Goal: Transaction & Acquisition: Download file/media

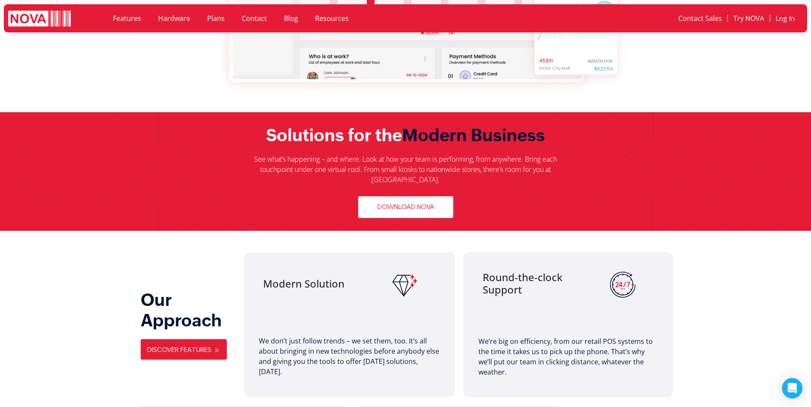
scroll to position [341, 0]
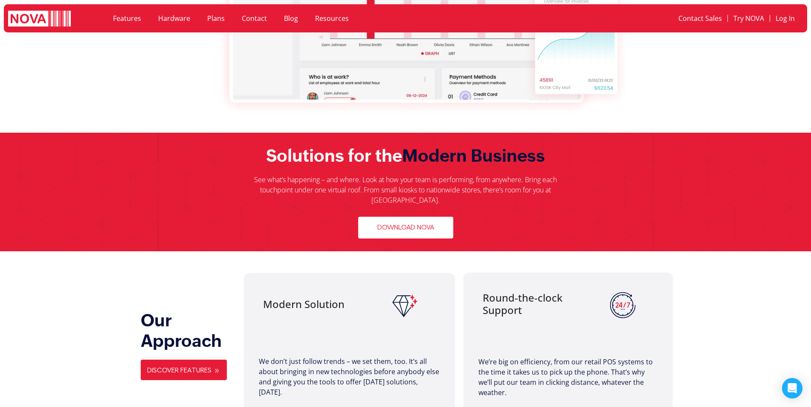
click at [430, 223] on span "Download Nova" at bounding box center [405, 227] width 57 height 8
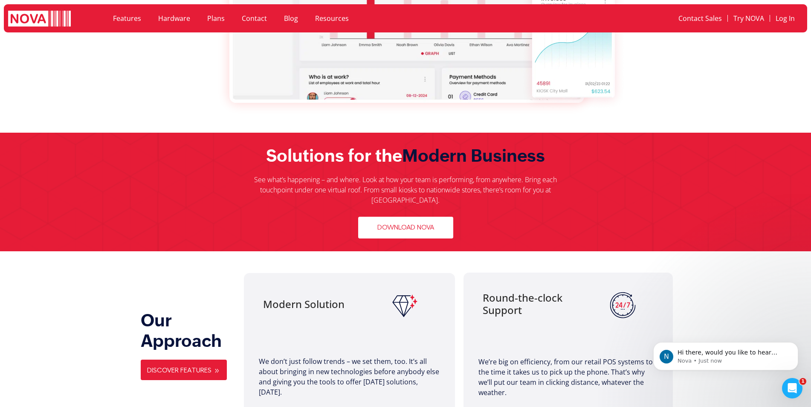
scroll to position [0, 0]
click at [741, 353] on span "Hi there, would you like to hear more about our service? Please leave us your c…" at bounding box center [727, 373] width 100 height 49
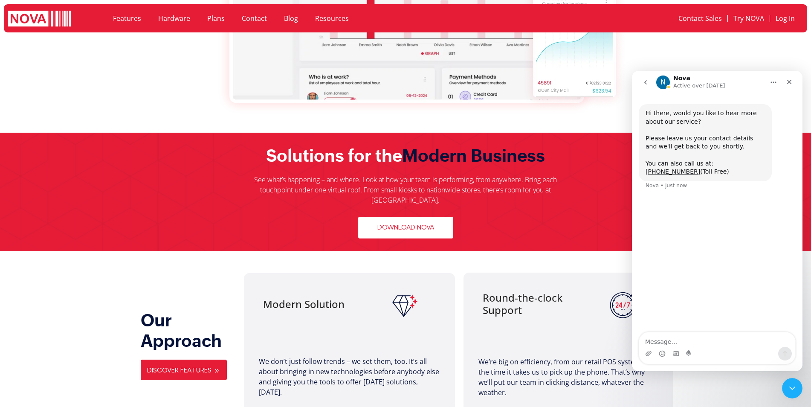
click at [642, 71] on nav "N Nova Active over [DATE]" at bounding box center [717, 82] width 170 height 23
click at [659, 42] on div at bounding box center [592, 44] width 143 height 133
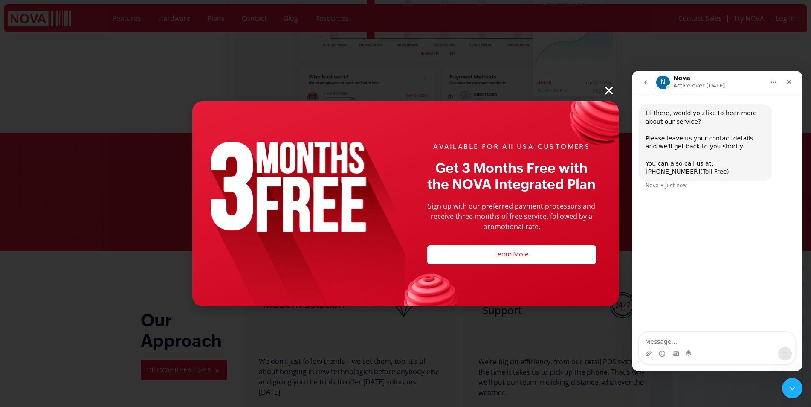
drag, startPoint x: 607, startPoint y: 87, endPoint x: 18, endPoint y: 14, distance: 593.1
click at [607, 87] on icon "Close" at bounding box center [608, 90] width 11 height 11
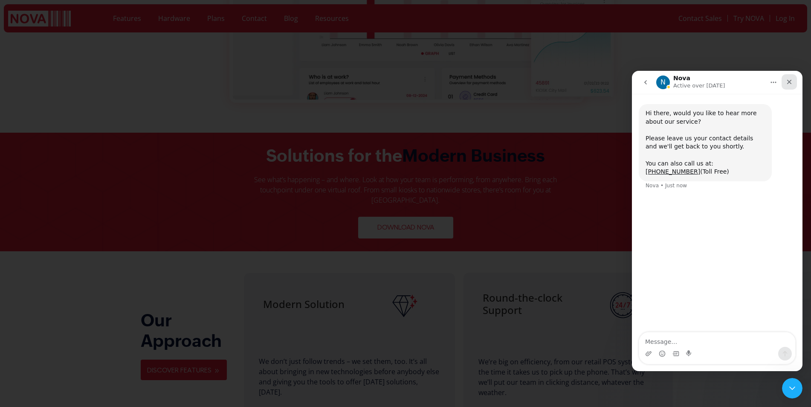
click at [795, 81] on div "Close" at bounding box center [788, 81] width 15 height 15
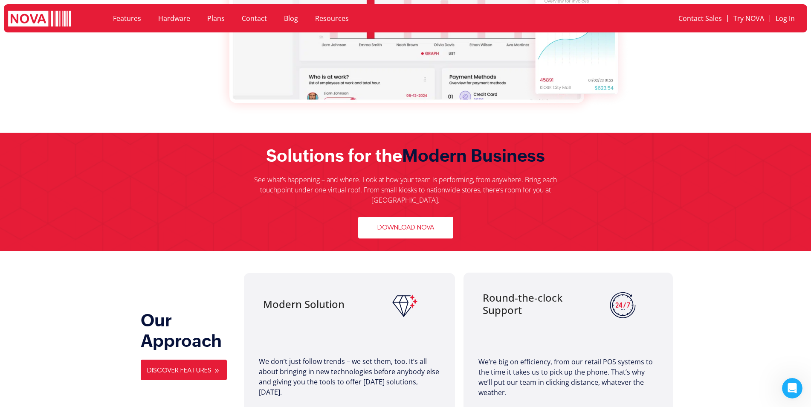
click at [395, 223] on span "Download Nova" at bounding box center [405, 227] width 57 height 8
drag, startPoint x: 642, startPoint y: 79, endPoint x: 624, endPoint y: 105, distance: 31.2
click at [625, 105] on img at bounding box center [574, 43] width 106 height 133
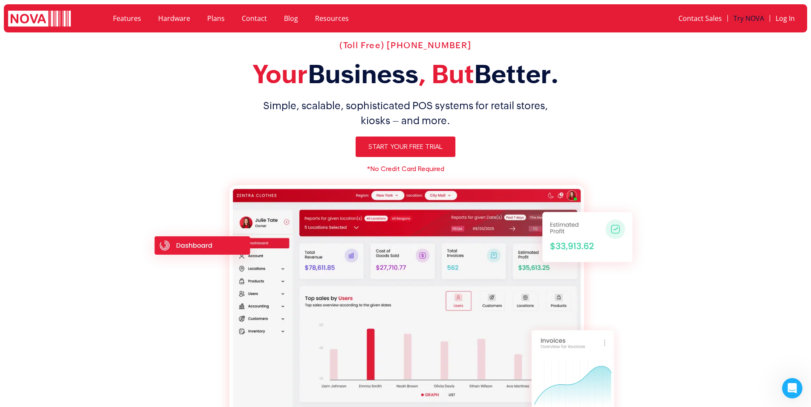
click at [760, 19] on link "Try NOVA" at bounding box center [749, 19] width 42 height 20
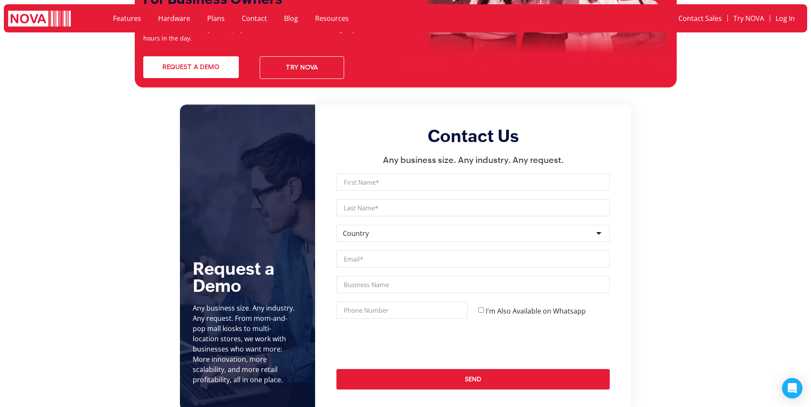
scroll to position [3325, 0]
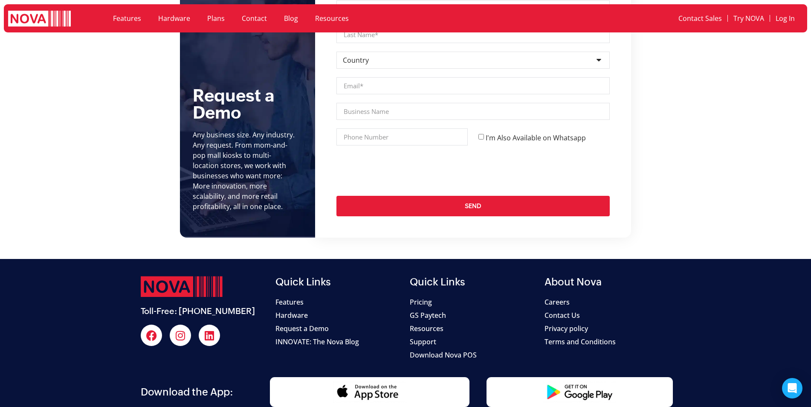
click at [214, 386] on h2 "Download the App:" at bounding box center [203, 392] width 125 height 12
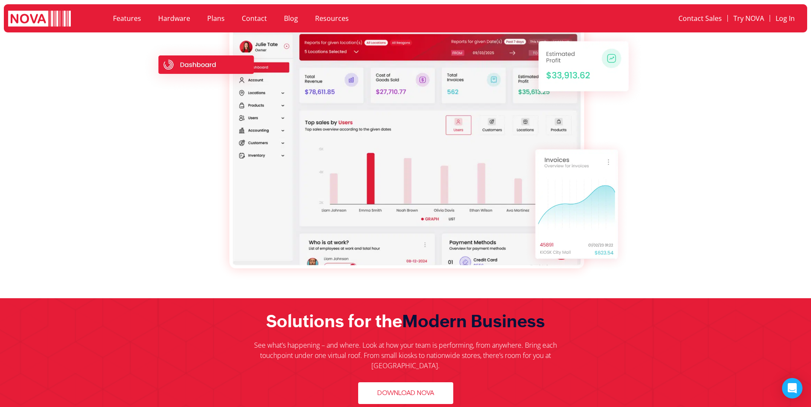
scroll to position [341, 0]
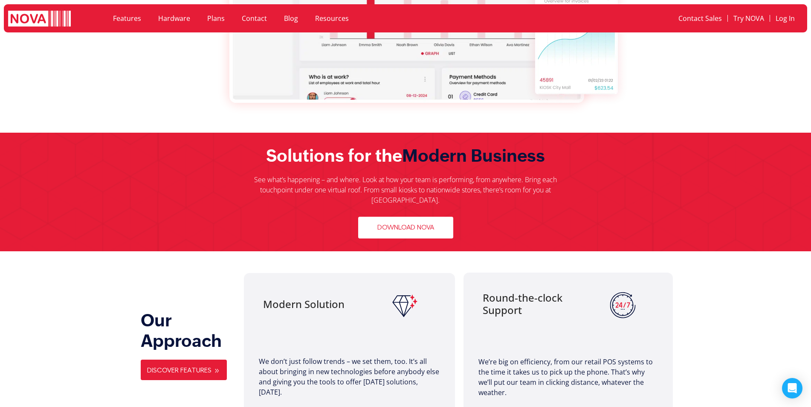
click at [412, 223] on span "Download Nova" at bounding box center [405, 227] width 57 height 8
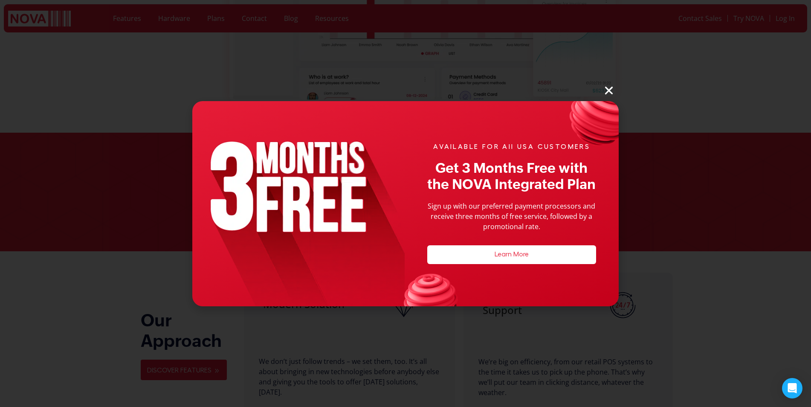
click at [607, 92] on icon "Close" at bounding box center [608, 90] width 11 height 11
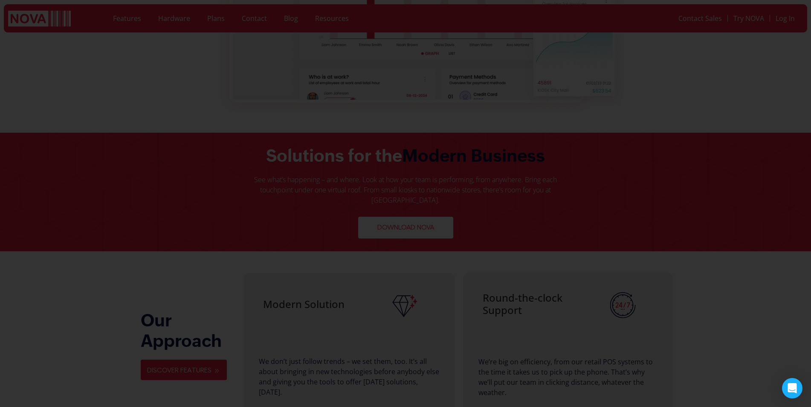
click at [607, 89] on icon "Close" at bounding box center [608, 90] width 11 height 11
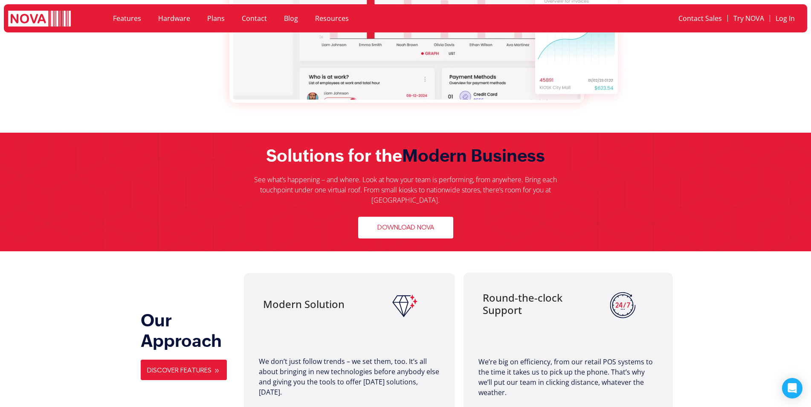
click at [415, 223] on span "Download Nova" at bounding box center [405, 227] width 57 height 8
click at [393, 223] on span "Download Nova" at bounding box center [405, 227] width 57 height 8
